Goal: Task Accomplishment & Management: Use online tool/utility

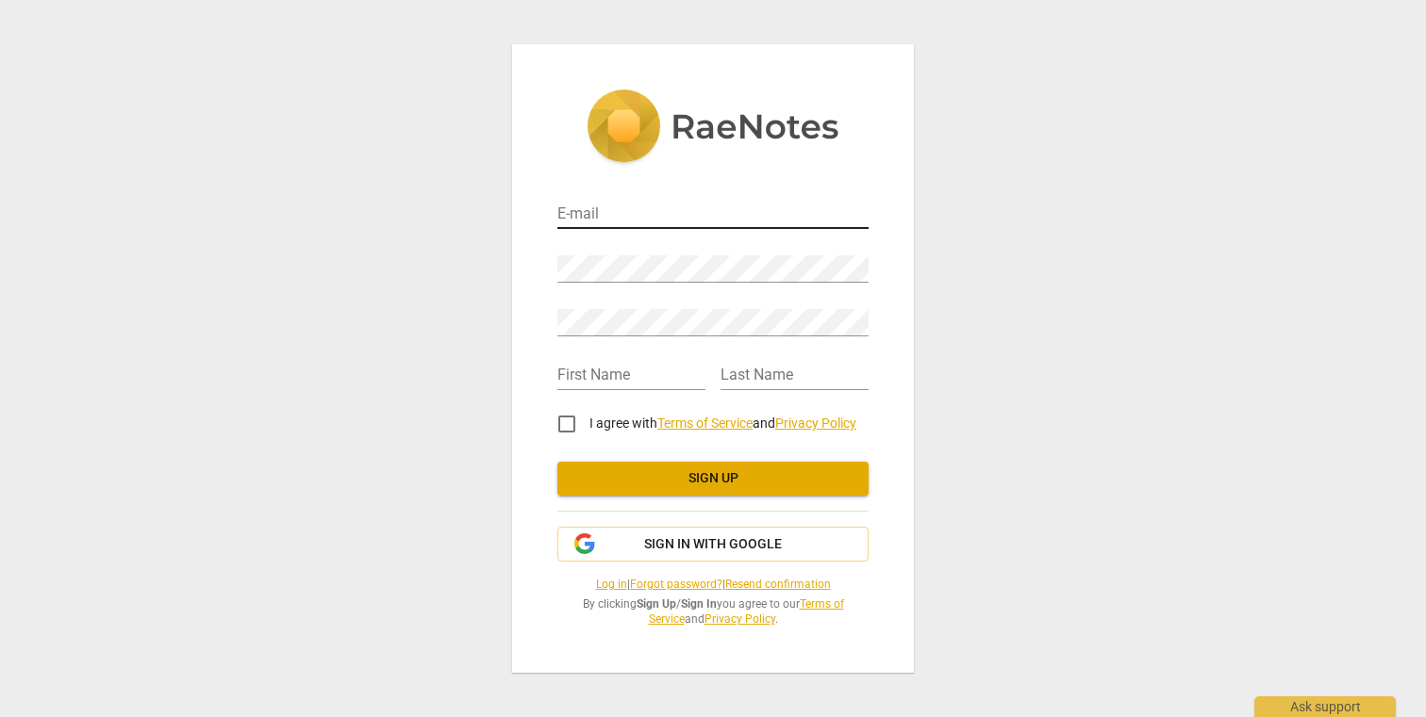
click at [611, 213] on input "email" at bounding box center [712, 215] width 311 height 27
type input "dianne.goette@gmail.com"
type input "Dianne"
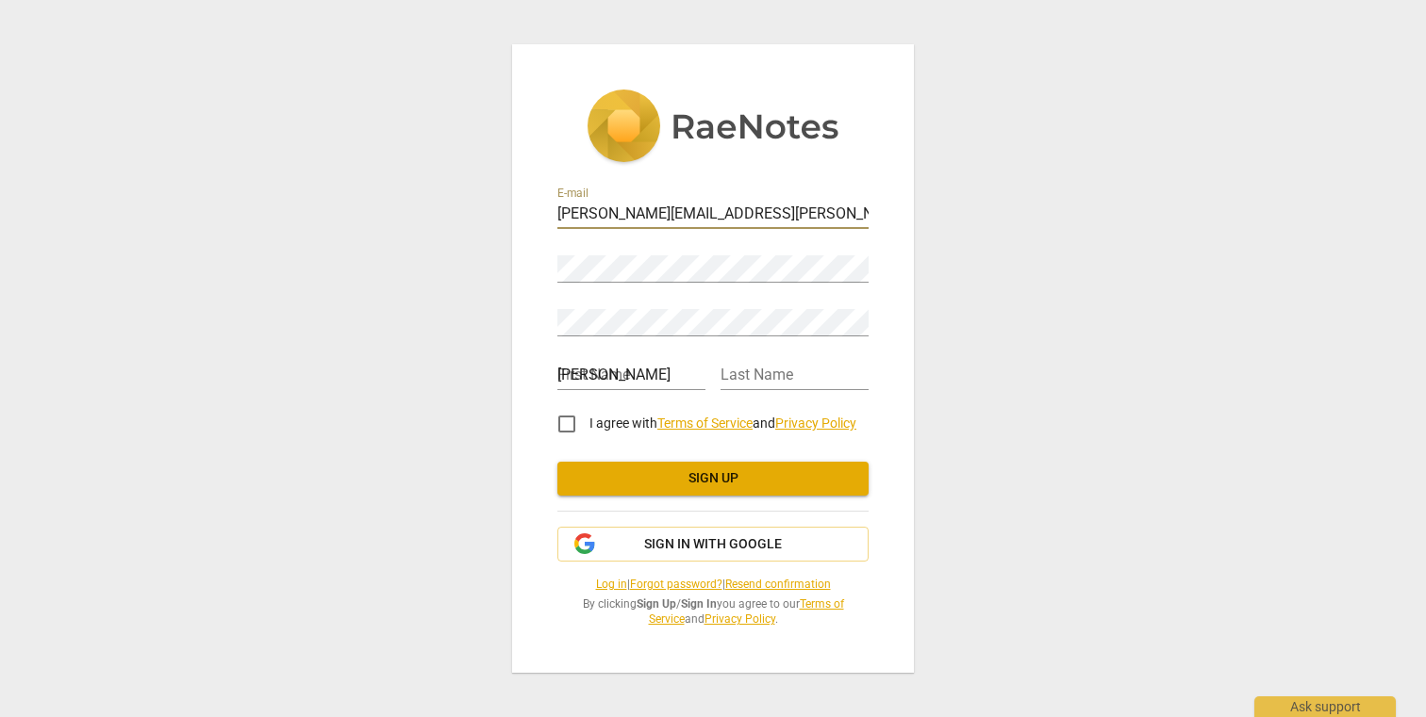
type input "Goette"
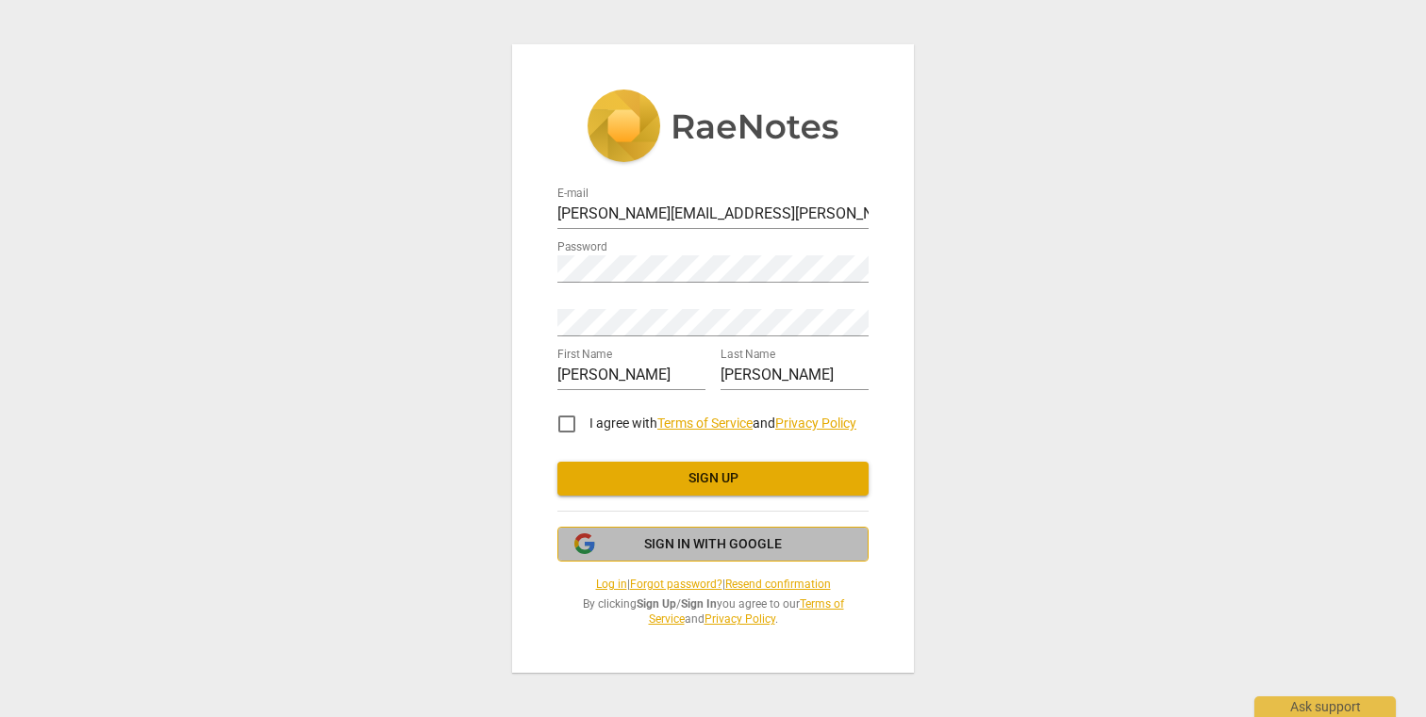
click at [682, 547] on span "Sign in with Google" at bounding box center [713, 545] width 138 height 19
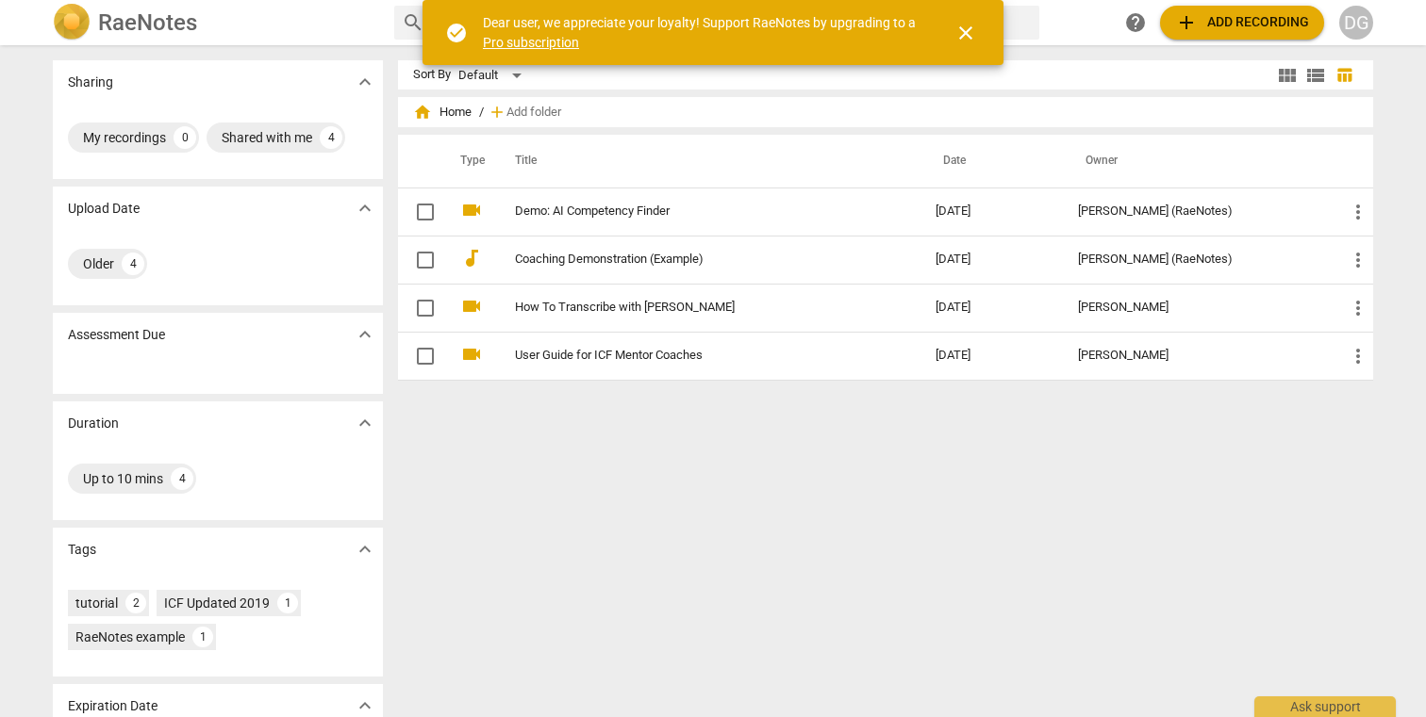
click at [966, 30] on span "close" at bounding box center [965, 33] width 23 height 23
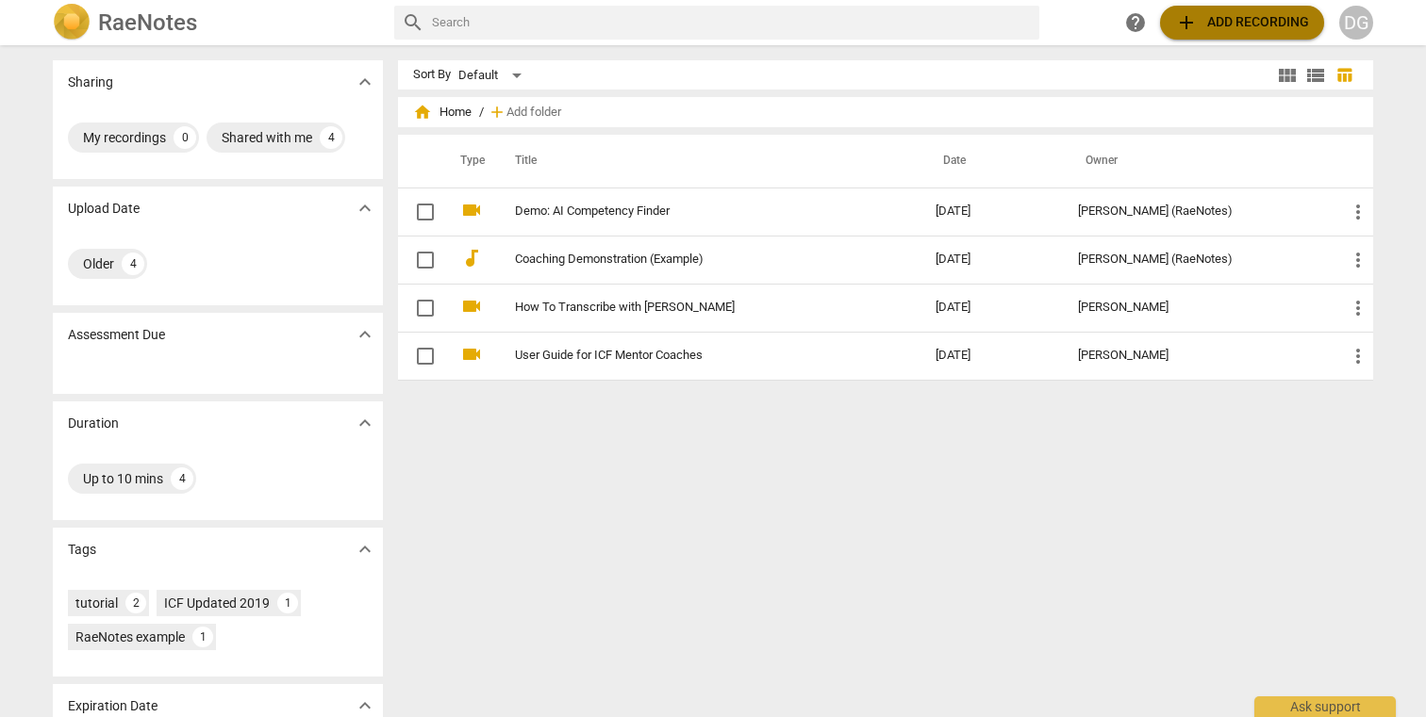
click at [1230, 18] on span "add Add recording" at bounding box center [1242, 22] width 134 height 23
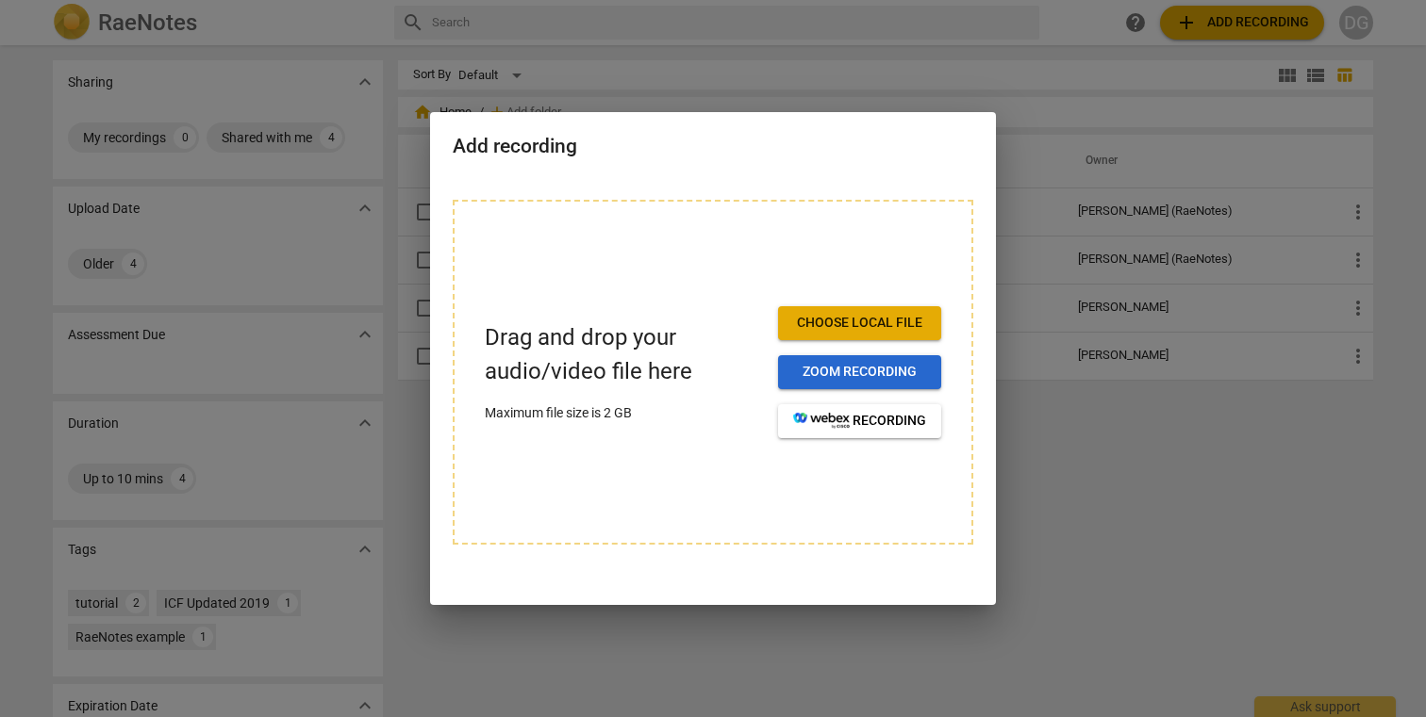
click at [850, 363] on span "Zoom recording" at bounding box center [859, 372] width 133 height 19
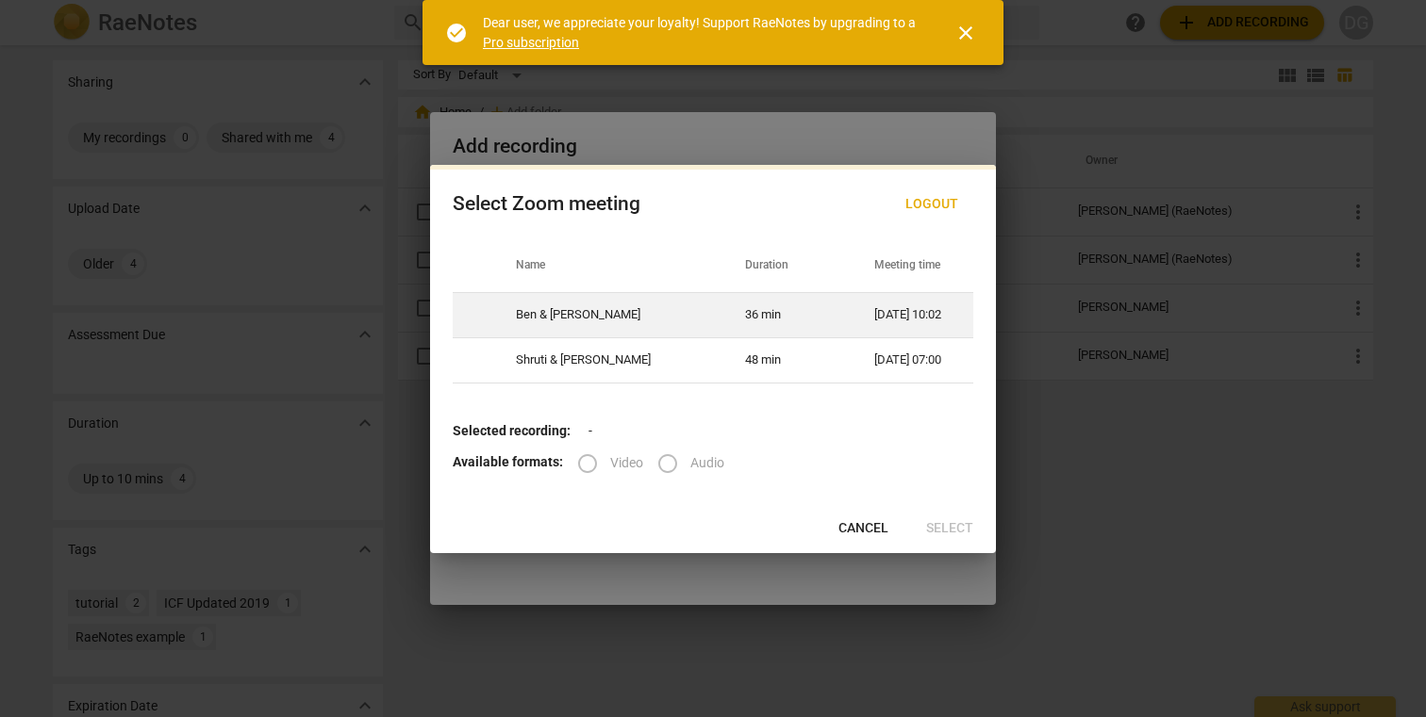
click at [602, 320] on td "Ben & [PERSON_NAME]" at bounding box center [607, 315] width 228 height 45
radio input "true"
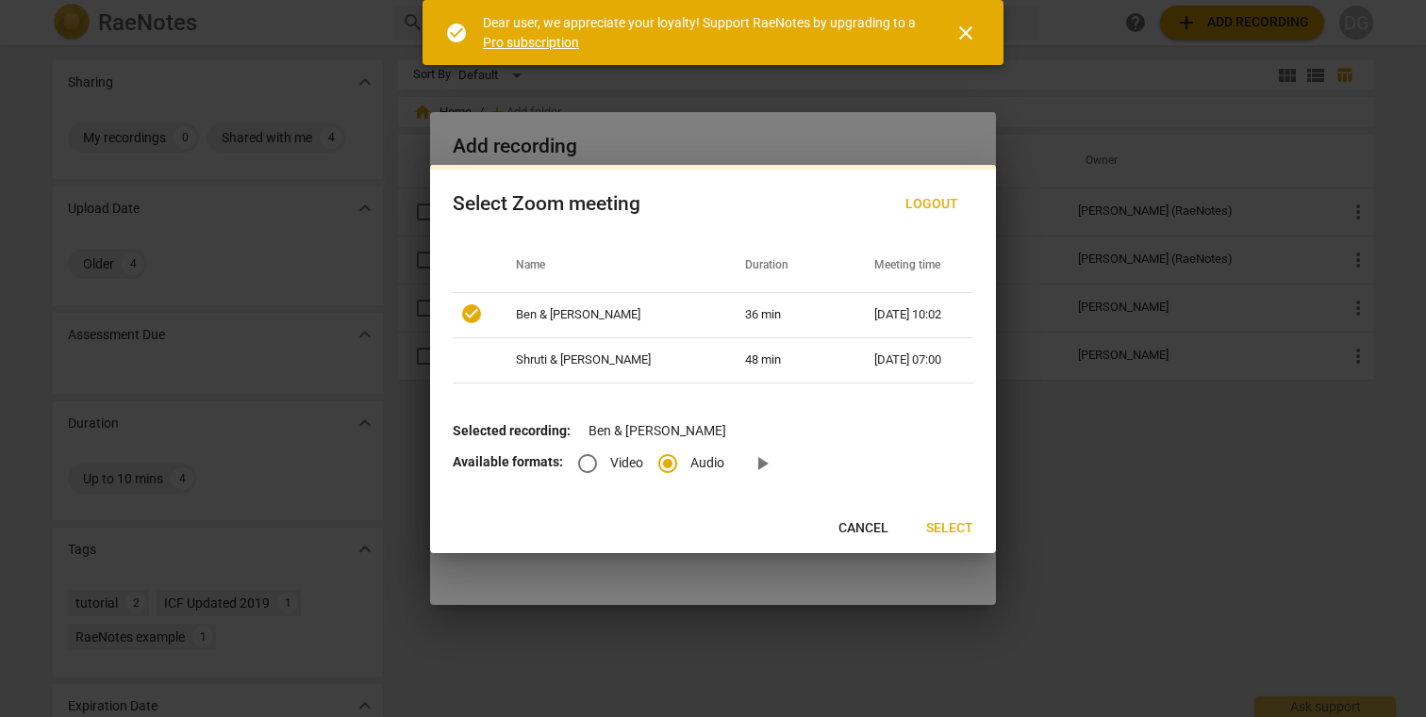
click at [944, 528] on span "Select" at bounding box center [949, 528] width 47 height 19
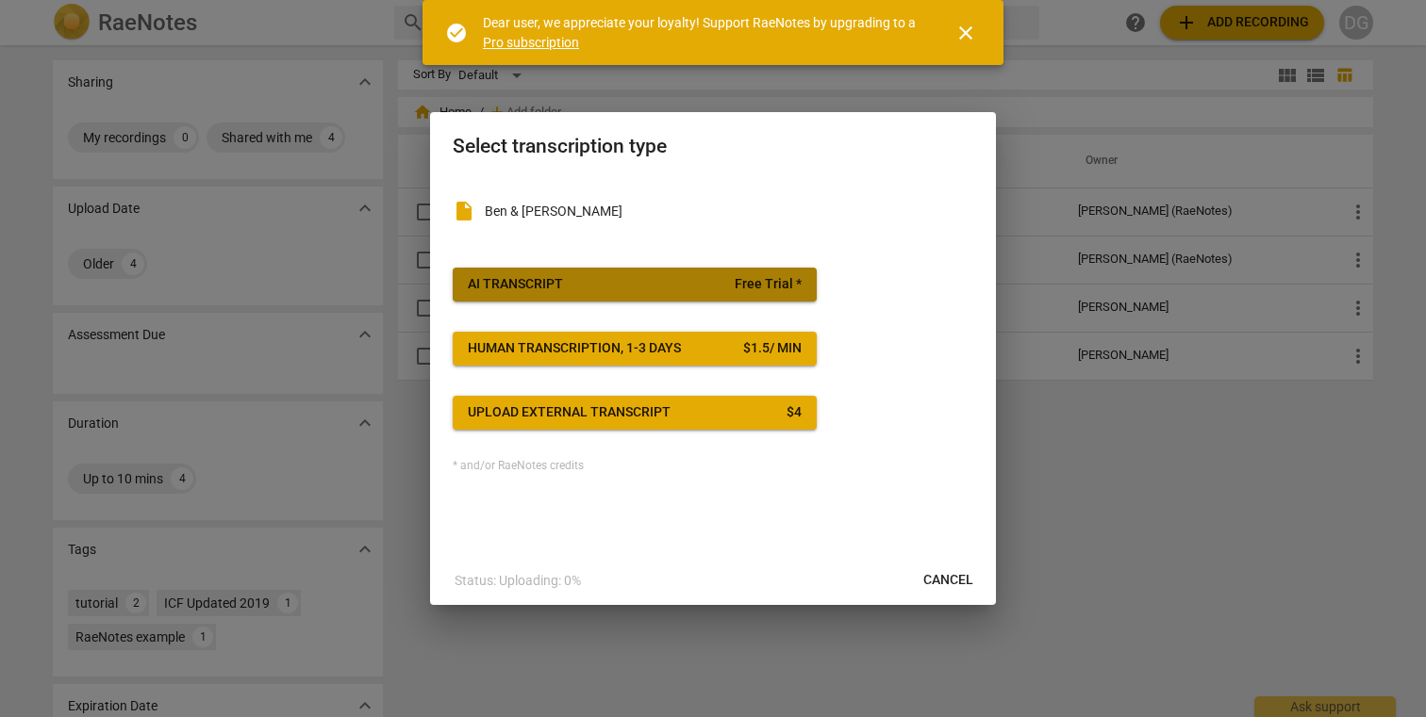
click at [693, 289] on span "AI Transcript Free Trial *" at bounding box center [635, 284] width 334 height 19
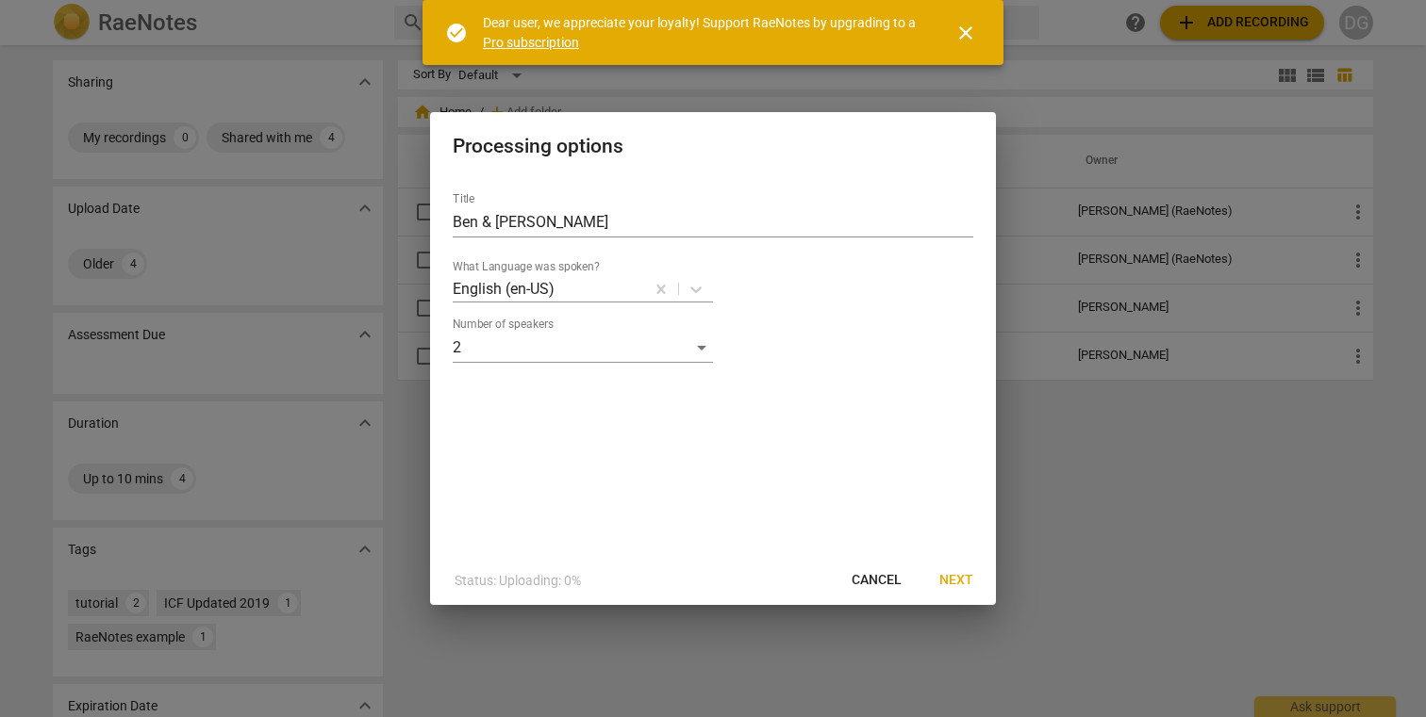
click at [965, 578] on span "Next" at bounding box center [956, 580] width 34 height 19
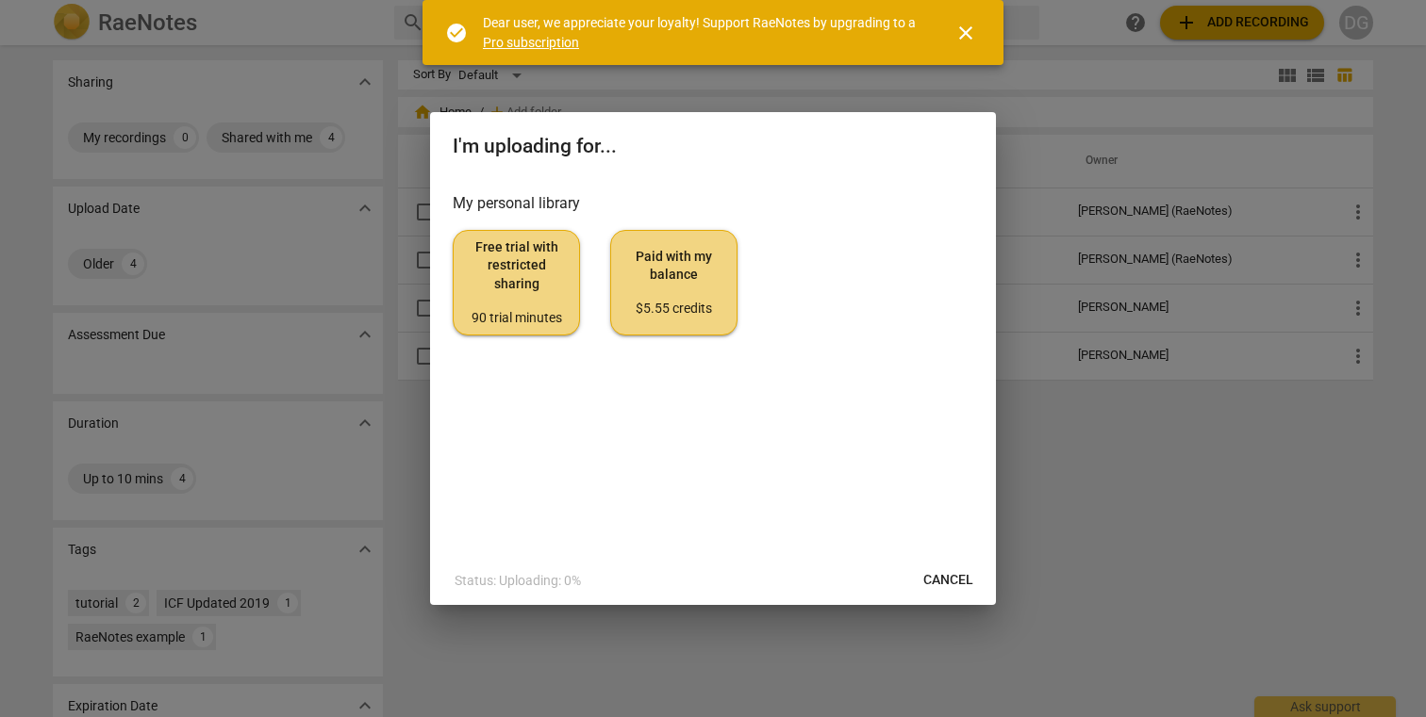
click at [535, 300] on span "Free trial with restricted sharing 90 trial minutes" at bounding box center [516, 283] width 95 height 89
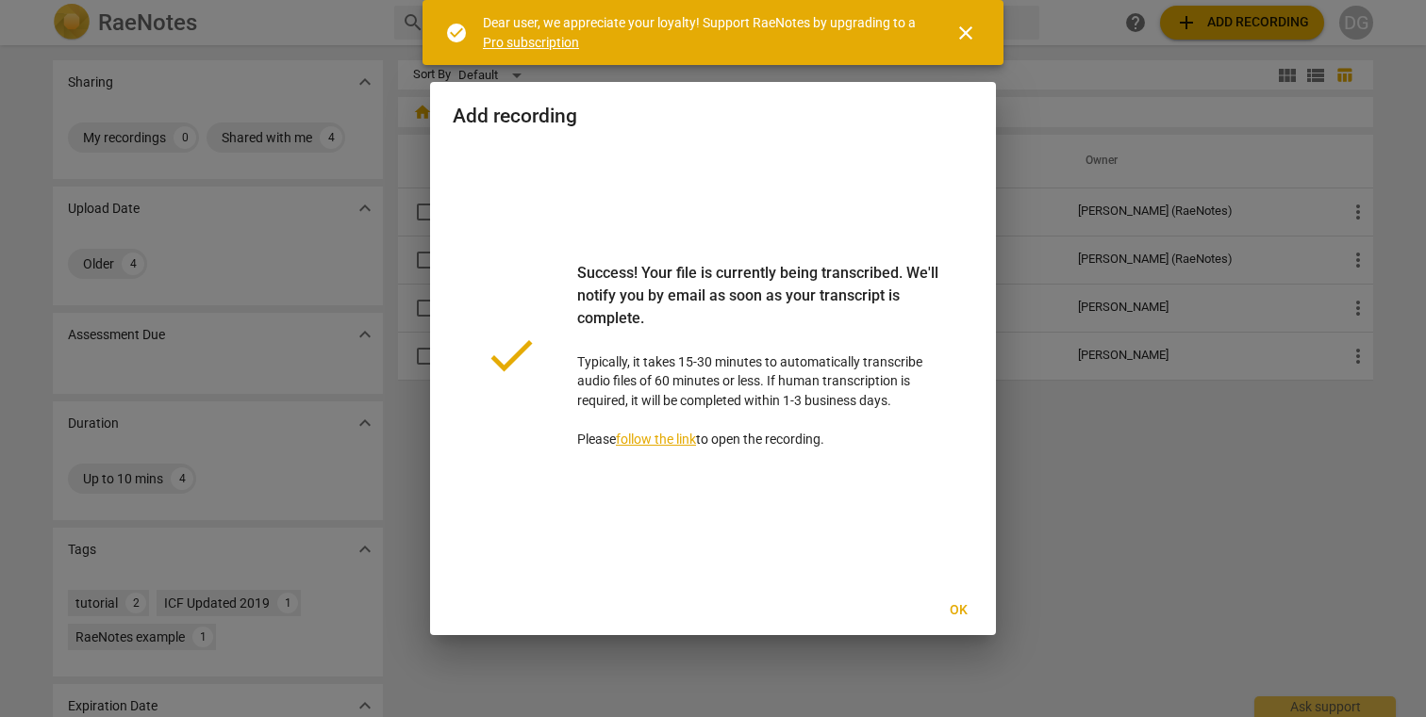
click at [957, 611] on span "Ok" at bounding box center [958, 611] width 30 height 19
